Goal: Navigation & Orientation: Find specific page/section

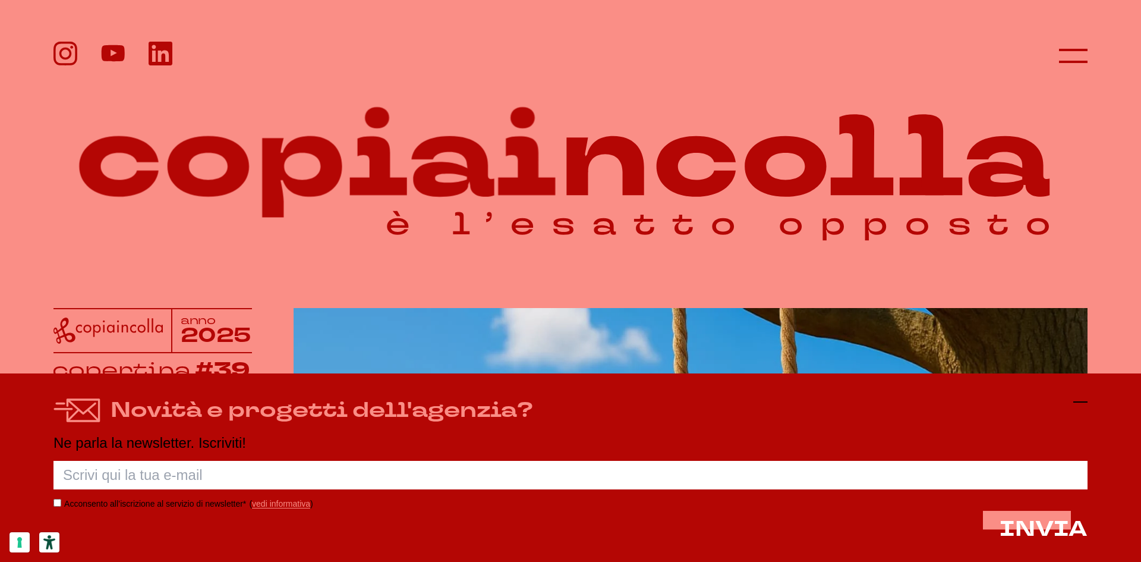
click at [1077, 402] on icon at bounding box center [1081, 402] width 14 height 14
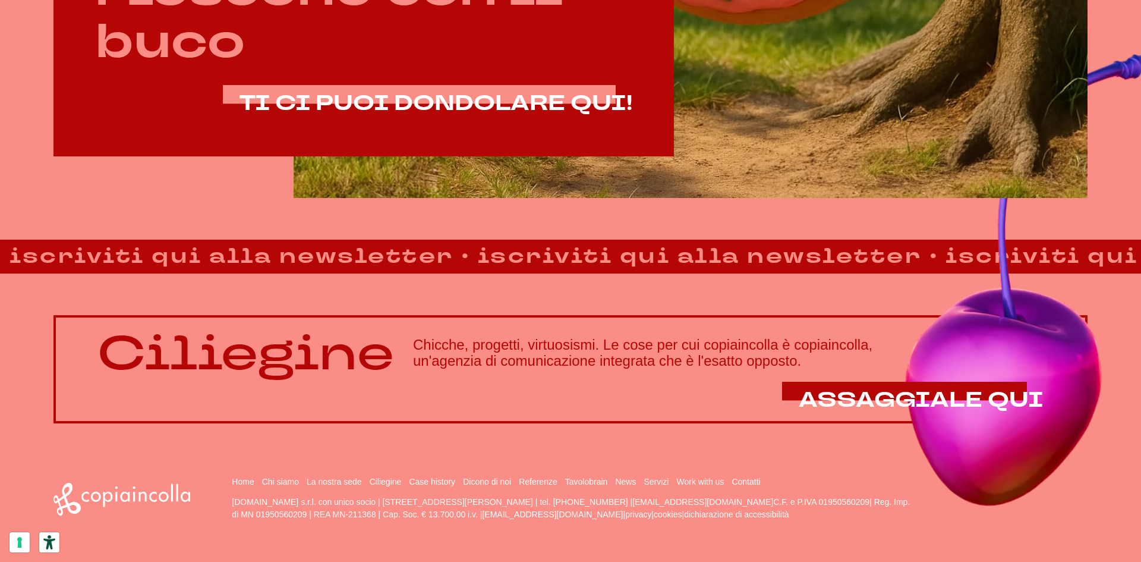
scroll to position [1001, 0]
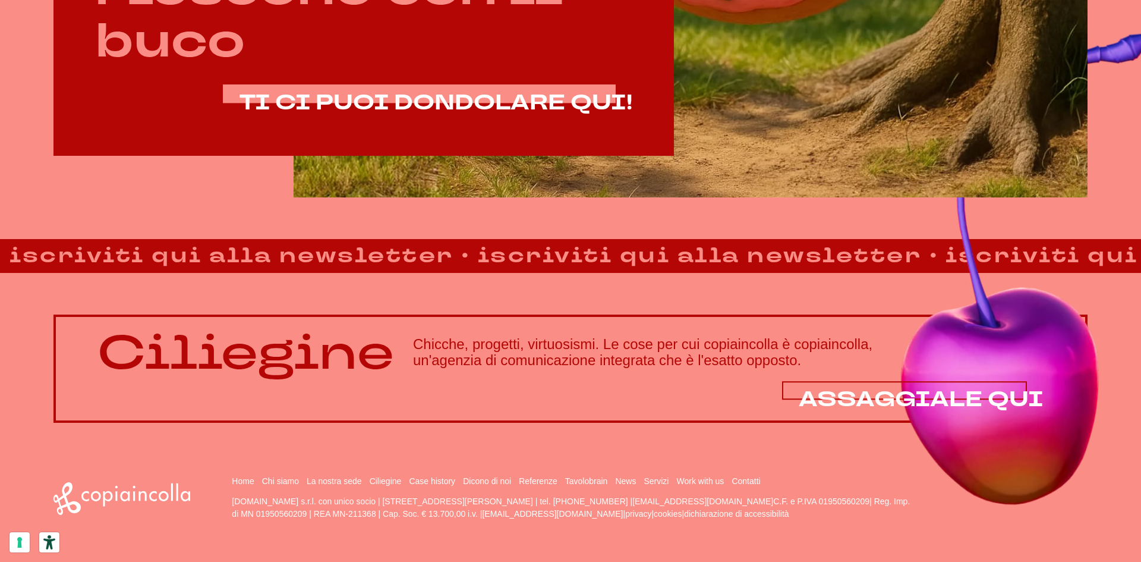
click at [875, 388] on span "ASSAGGIALE QUI" at bounding box center [921, 399] width 245 height 29
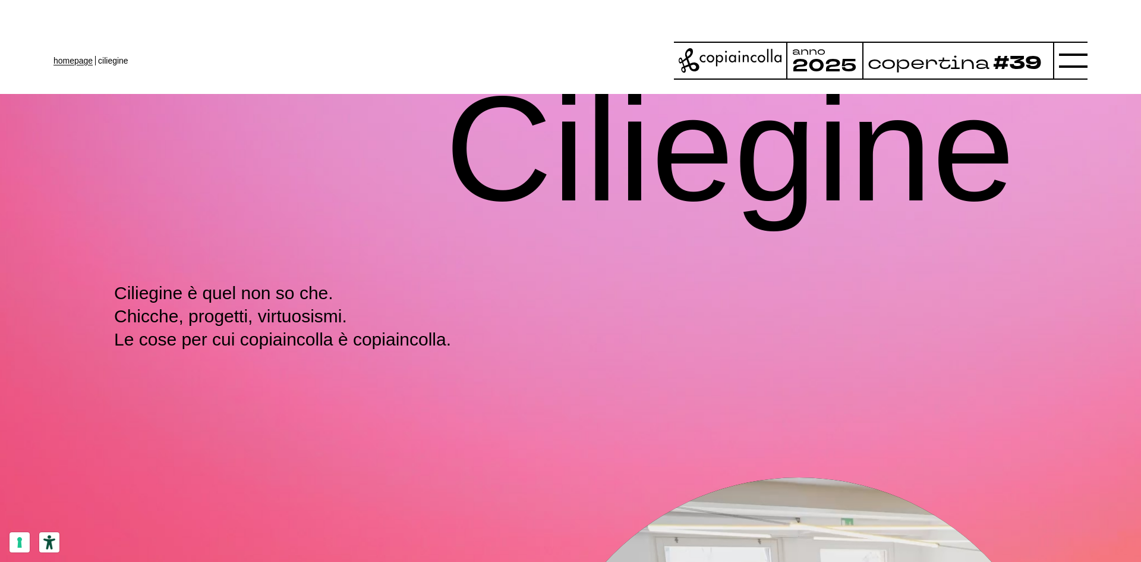
click at [70, 58] on link "homepage" at bounding box center [73, 61] width 39 height 10
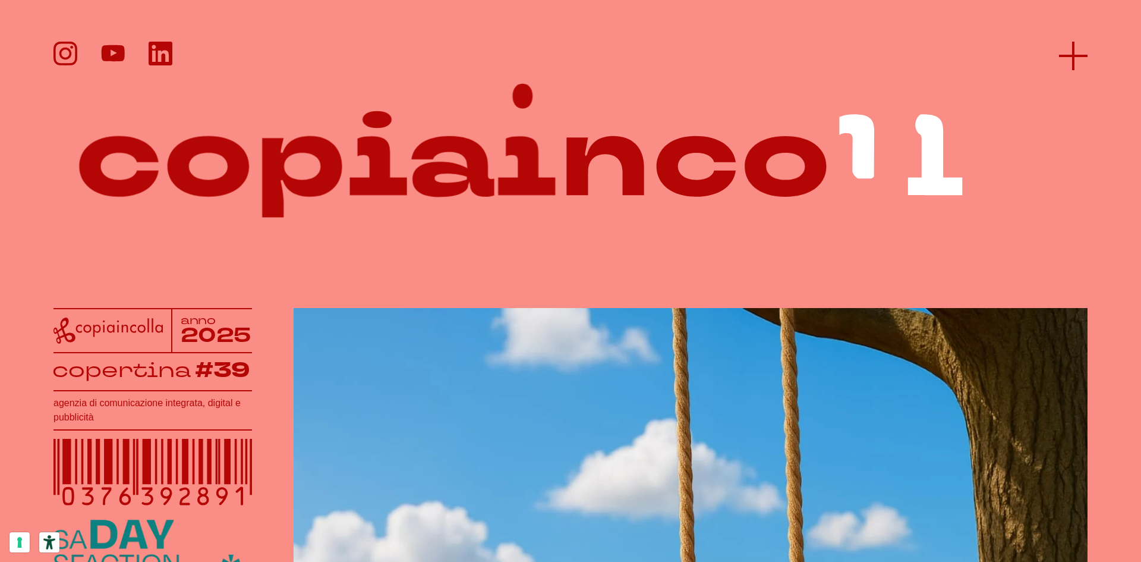
click at [1077, 59] on icon at bounding box center [1073, 56] width 29 height 29
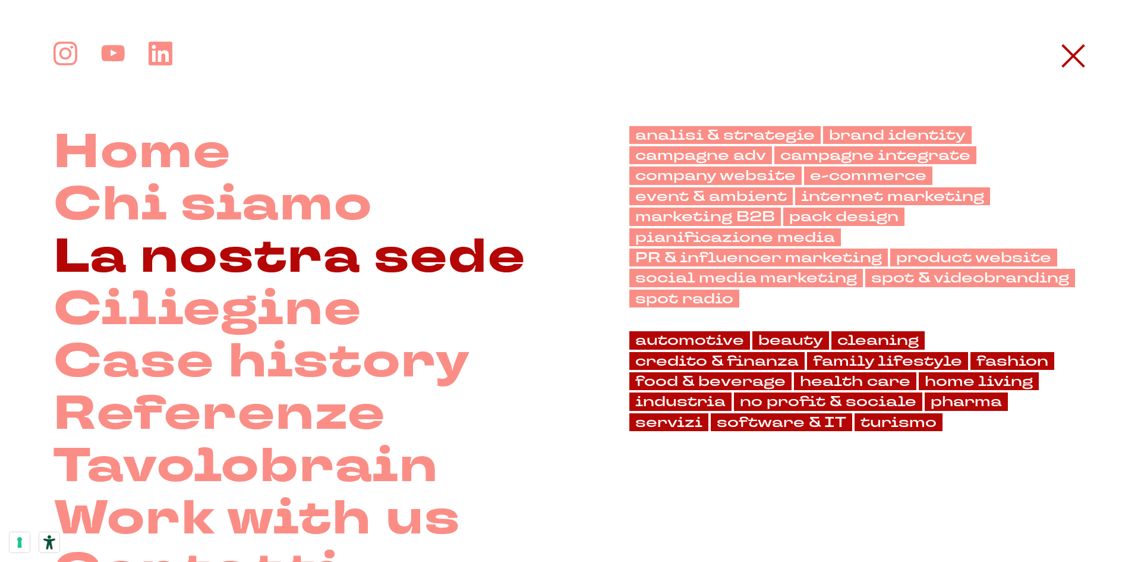
click at [423, 269] on link "La nostra sede" at bounding box center [290, 257] width 473 height 52
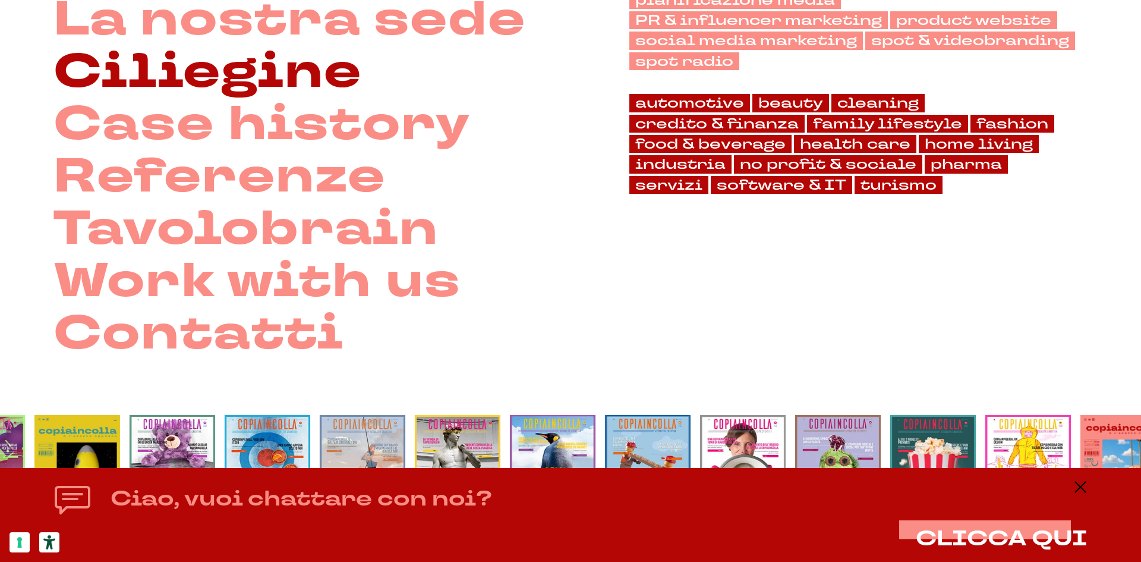
scroll to position [238, 0]
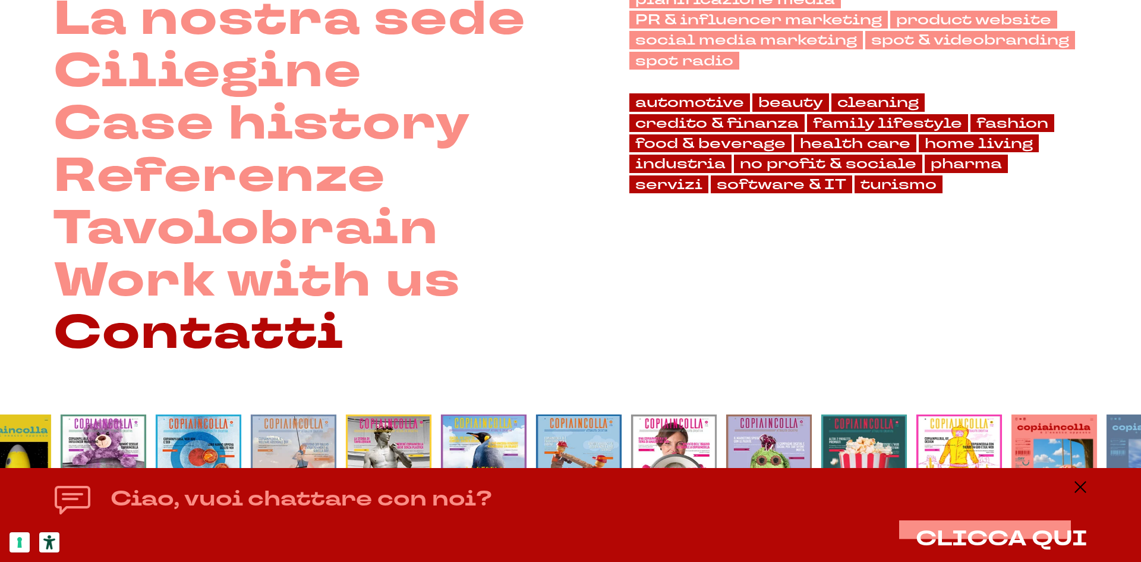
click at [281, 336] on link "Contatti" at bounding box center [199, 333] width 291 height 52
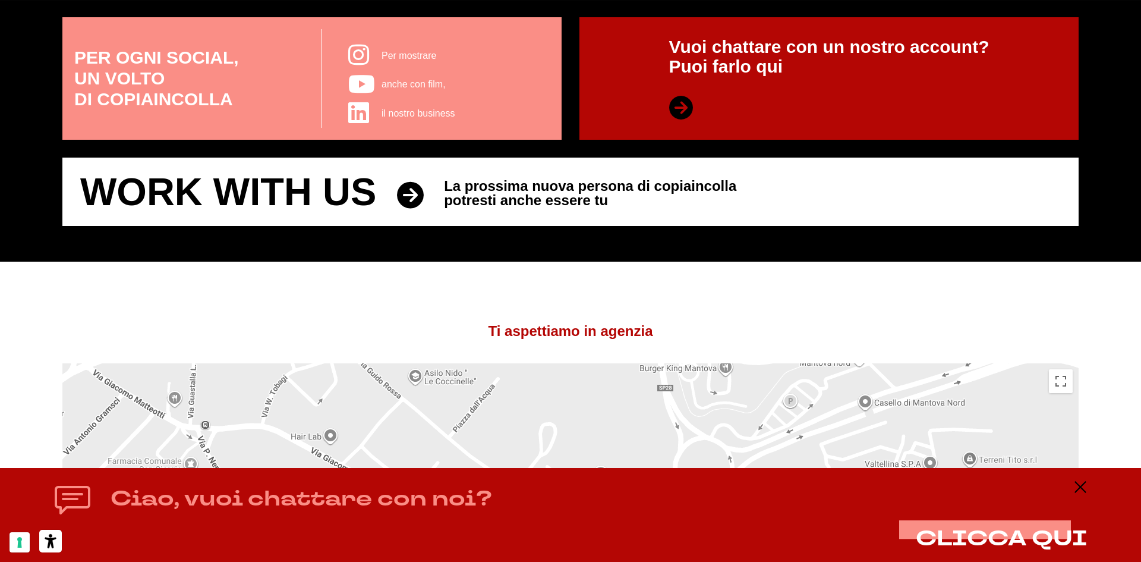
scroll to position [594, 0]
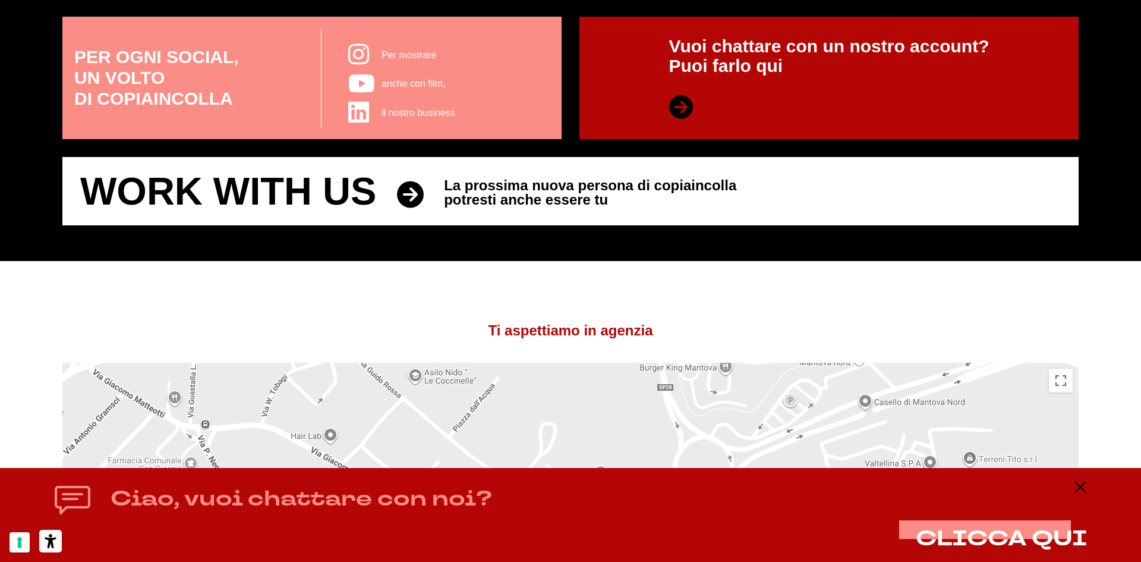
click at [463, 188] on span "La prossima nuova persona di copiaincolla potresti anche essere tu" at bounding box center [590, 192] width 292 height 29
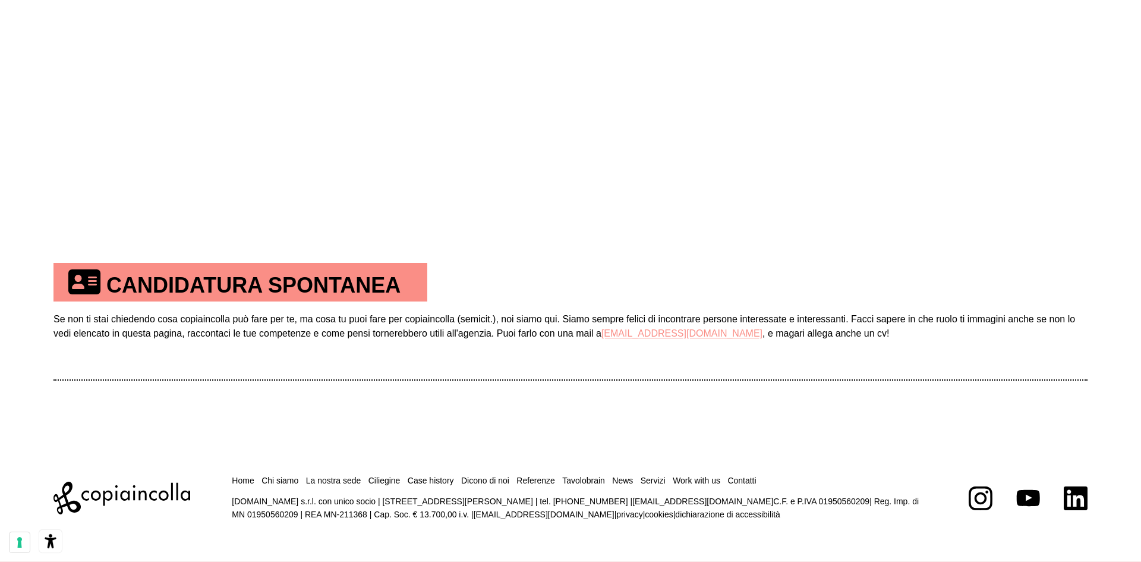
scroll to position [741, 0]
